Goal: Share content: Share content

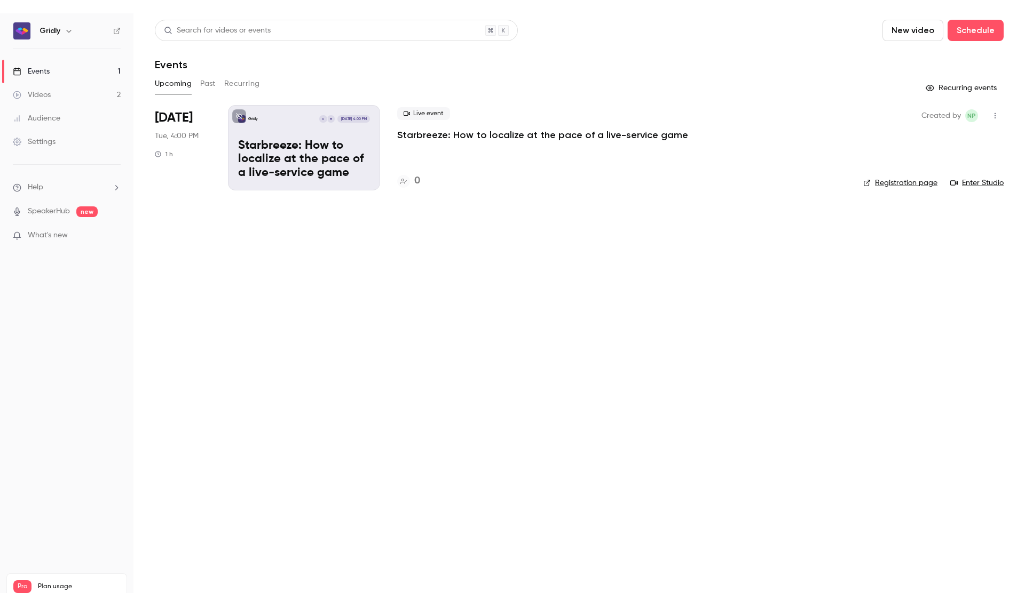
click at [212, 90] on button "Past" at bounding box center [207, 83] width 15 height 17
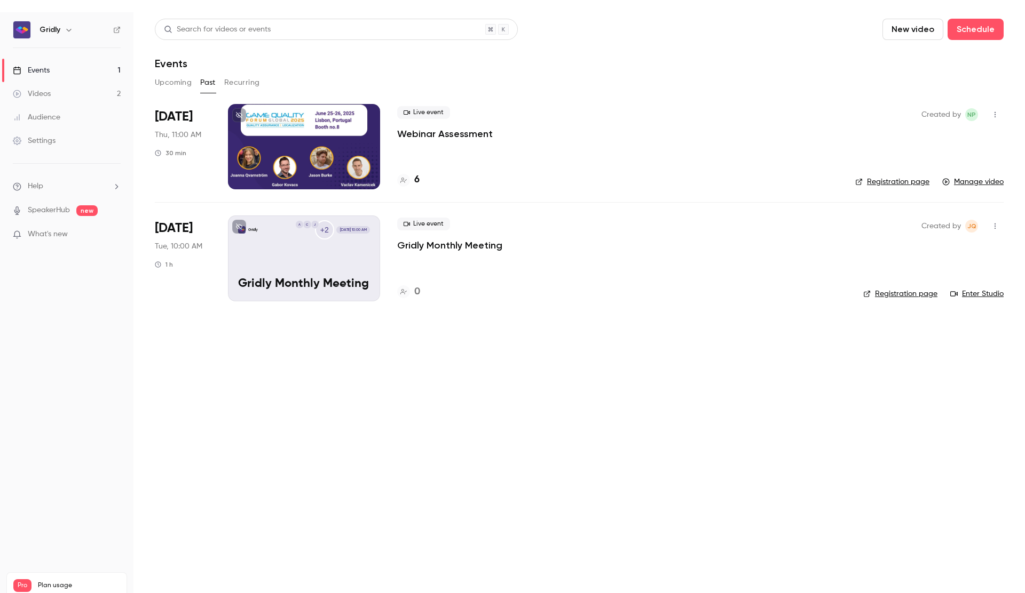
click at [308, 141] on div at bounding box center [304, 146] width 152 height 85
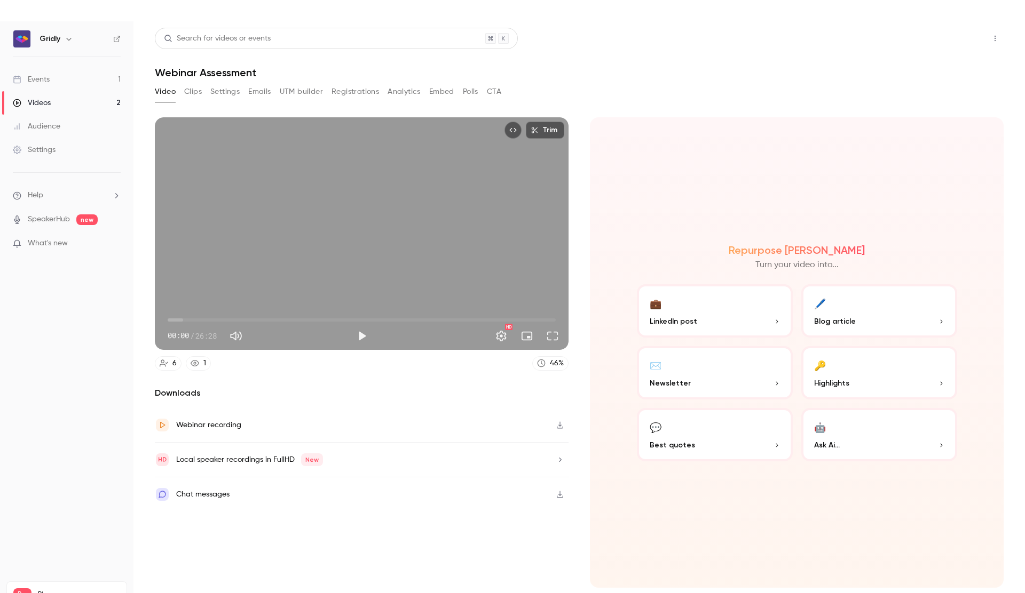
click at [957, 35] on button "Share" at bounding box center [957, 38] width 42 height 21
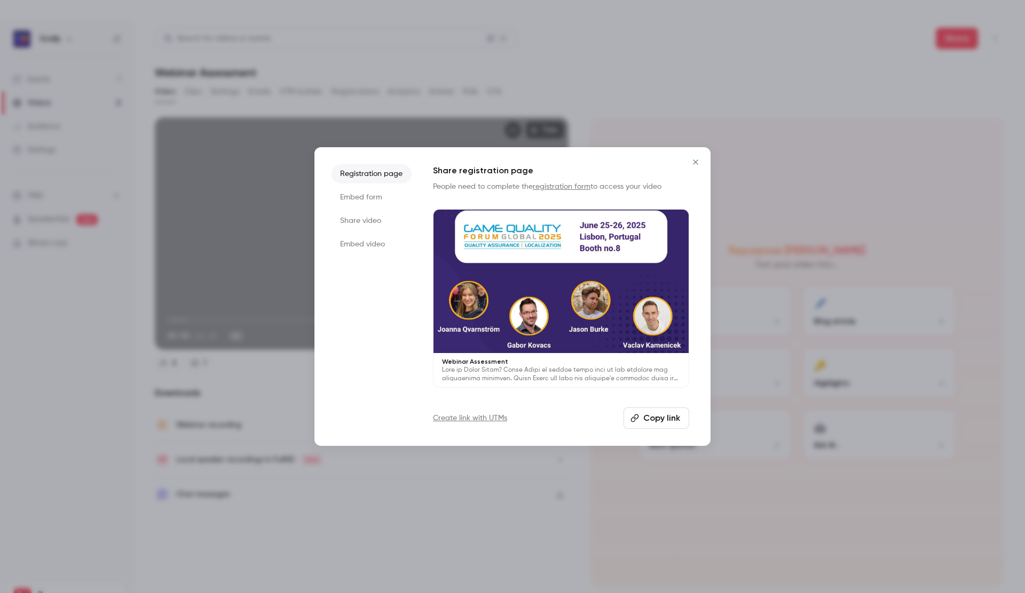
drag, startPoint x: 648, startPoint y: 417, endPoint x: 705, endPoint y: 362, distance: 78.9
click at [648, 417] on button "Copy link" at bounding box center [656, 418] width 66 height 21
click at [693, 161] on icon "Close" at bounding box center [695, 162] width 13 height 9
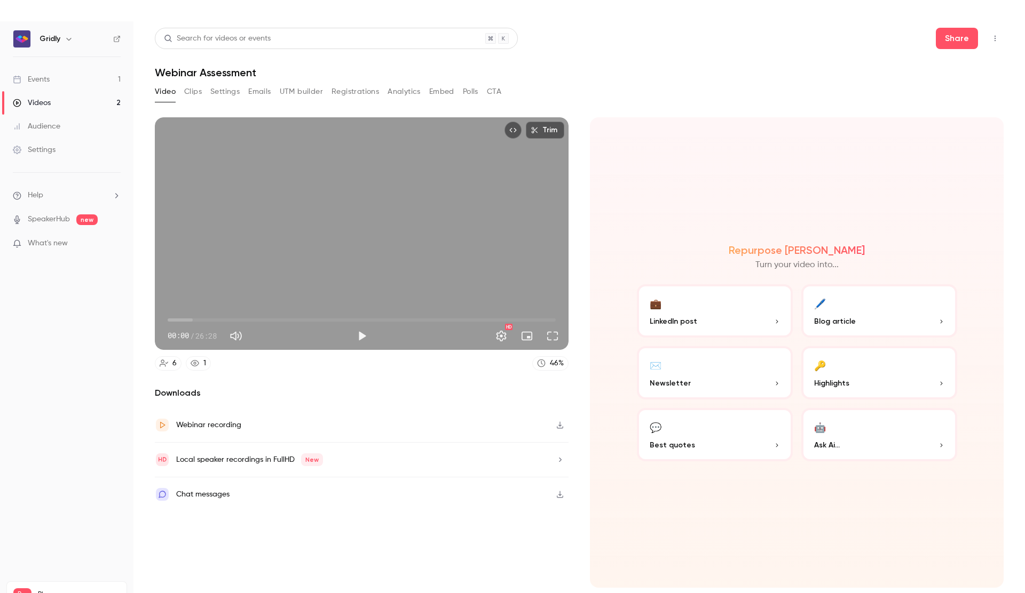
scroll to position [12, 0]
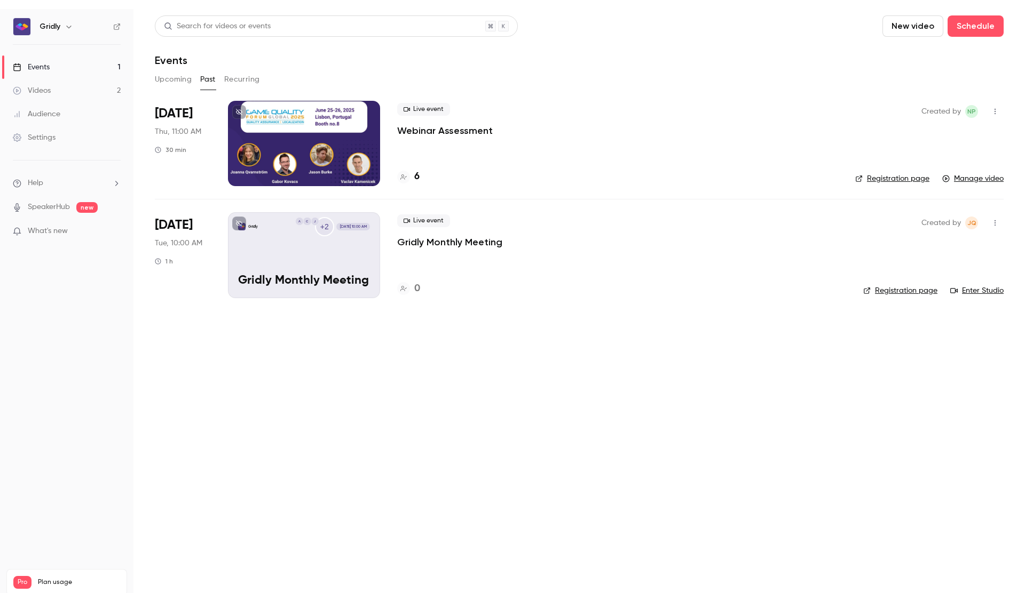
click at [175, 83] on button "Upcoming" at bounding box center [173, 79] width 37 height 17
